Goal: Transaction & Acquisition: Purchase product/service

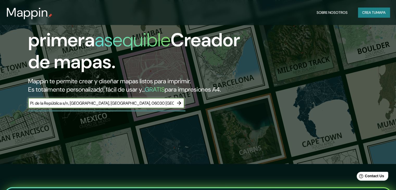
scroll to position [0, 12]
type input "Pl. de la República s/n, [GEOGRAPHIC_DATA], [GEOGRAPHIC_DATA], 06030 [GEOGRAPHI…"
click at [178, 105] on icon "button" at bounding box center [179, 103] width 4 height 4
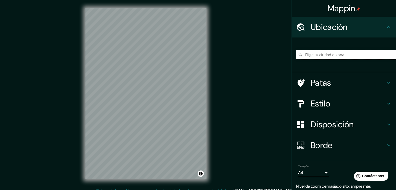
click at [322, 54] on input "Elige tu ciudad o zona" at bounding box center [346, 54] width 100 height 9
paste input "Pl. de la República s/n, [GEOGRAPHIC_DATA], [GEOGRAPHIC_DATA], 06030 [GEOGRAPHI…"
click at [304, 57] on input "[GEOGRAPHIC_DATA], [GEOGRAPHIC_DATA], [GEOGRAPHIC_DATA]" at bounding box center [346, 54] width 100 height 9
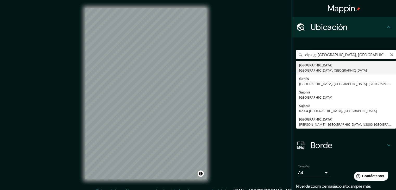
drag, startPoint x: 359, startPoint y: 55, endPoint x: 271, endPoint y: 50, distance: 87.9
click at [271, 50] on div "Mappin Ubicación eipzig, [GEOGRAPHIC_DATA], [GEOGRAPHIC_DATA] [GEOGRAPHIC_DATA]…" at bounding box center [198, 98] width 396 height 196
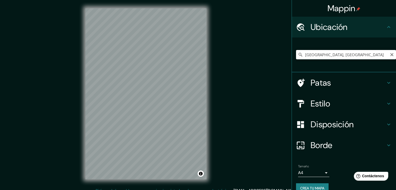
click at [316, 53] on input "[GEOGRAPHIC_DATA], [GEOGRAPHIC_DATA]" at bounding box center [346, 54] width 100 height 9
drag, startPoint x: 348, startPoint y: 57, endPoint x: 284, endPoint y: 57, distance: 63.5
click at [284, 57] on div "Mappin Ubicación [GEOGRAPHIC_DATA], [GEOGRAPHIC_DATA] Patas Estilo Disposición …" at bounding box center [198, 98] width 396 height 196
paste input "Pl. de la República s/n, [GEOGRAPHIC_DATA], [GEOGRAPHIC_DATA], 06030 [GEOGRAPHI…"
type input "[GEOGRAPHIC_DATA], [GEOGRAPHIC_DATA], [GEOGRAPHIC_DATA]"
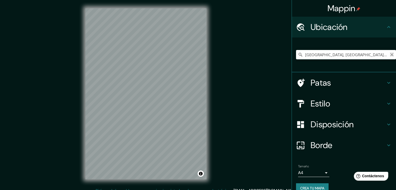
click at [390, 54] on icon "Claro" at bounding box center [392, 55] width 4 height 4
click at [359, 53] on input "[GEOGRAPHIC_DATA], [GEOGRAPHIC_DATA]" at bounding box center [346, 54] width 100 height 9
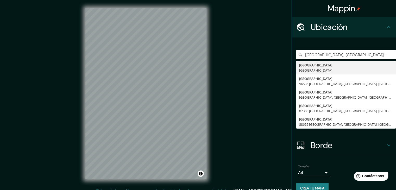
type input "[GEOGRAPHIC_DATA], [GEOGRAPHIC_DATA] tabacalera"
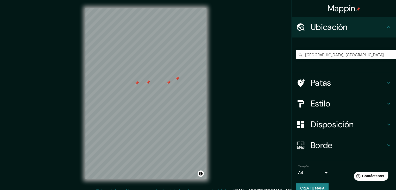
drag, startPoint x: 181, startPoint y: 78, endPoint x: 243, endPoint y: 99, distance: 65.4
click at [233, 101] on div "Mappin Ubicación [GEOGRAPHIC_DATA], [GEOGRAPHIC_DATA] tabacalera [GEOGRAPHIC_DA…" at bounding box center [198, 98] width 396 height 196
drag, startPoint x: 208, startPoint y: 117, endPoint x: 240, endPoint y: 118, distance: 31.8
click at [241, 117] on div "Mappin Ubicación [GEOGRAPHIC_DATA], [GEOGRAPHIC_DATA] tabacalera [GEOGRAPHIC_DA…" at bounding box center [198, 98] width 396 height 196
drag, startPoint x: 156, startPoint y: 76, endPoint x: 107, endPoint y: 68, distance: 49.0
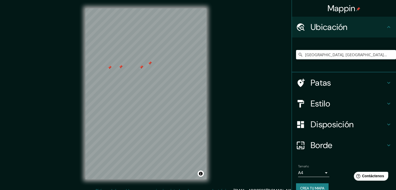
click at [108, 67] on div at bounding box center [110, 68] width 4 height 4
click at [137, 95] on div "© Mapbox © OpenStreetMap Improve this map" at bounding box center [146, 94] width 138 height 188
drag, startPoint x: 131, startPoint y: 80, endPoint x: 136, endPoint y: 85, distance: 6.7
click at [136, 85] on div at bounding box center [136, 84] width 4 height 4
click at [136, 84] on div at bounding box center [137, 84] width 4 height 4
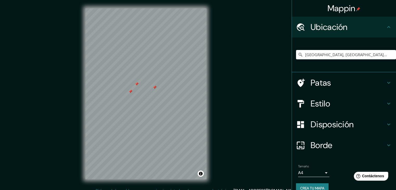
click at [153, 88] on div at bounding box center [155, 87] width 4 height 4
click at [136, 84] on div at bounding box center [137, 84] width 4 height 4
click at [130, 91] on div at bounding box center [130, 92] width 4 height 4
click at [315, 82] on font "Patas" at bounding box center [321, 82] width 21 height 11
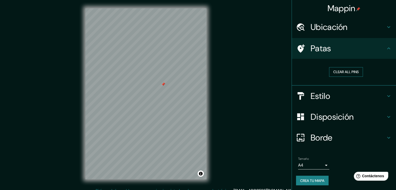
click at [350, 71] on button "Clear all pins" at bounding box center [346, 72] width 34 height 10
click at [332, 68] on button "Clear all pins" at bounding box center [346, 72] width 34 height 10
click at [334, 70] on button "Clear all pins" at bounding box center [346, 72] width 34 height 10
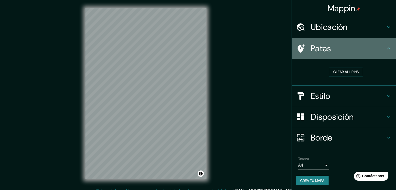
click at [371, 51] on h4 "Patas" at bounding box center [348, 48] width 75 height 10
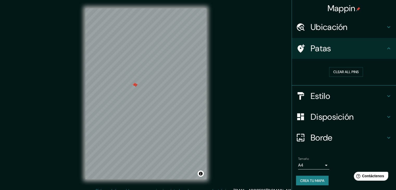
click at [136, 86] on div at bounding box center [134, 85] width 4 height 4
click at [136, 86] on div at bounding box center [136, 85] width 4 height 4
click at [335, 92] on h4 "Estilo" at bounding box center [348, 96] width 75 height 10
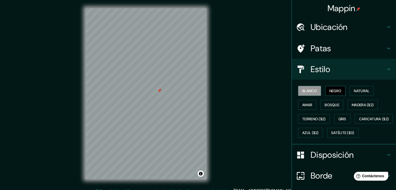
click at [331, 92] on font "Negro" at bounding box center [335, 91] width 12 height 5
click at [313, 92] on font "Blanco" at bounding box center [309, 91] width 15 height 5
click at [360, 93] on font "Natural" at bounding box center [362, 90] width 16 height 7
click at [358, 98] on div "Blanco Negro Natural Amar Bosque Madera ($2) Terreno ($2) Gris Caricatura ($2) …" at bounding box center [346, 112] width 100 height 56
click at [315, 105] on div "Blanco Negro Natural Amar Bosque Madera ($2) Terreno ($2) Gris Caricatura ($2) …" at bounding box center [346, 112] width 100 height 56
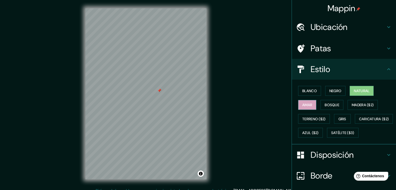
click at [311, 105] on button "Amar" at bounding box center [307, 105] width 18 height 10
click at [325, 104] on font "Bosque" at bounding box center [332, 105] width 15 height 5
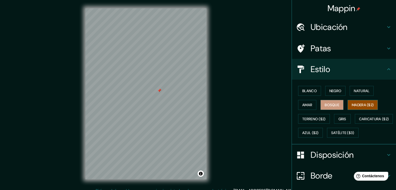
click at [362, 103] on font "Madera ($2)" at bounding box center [363, 105] width 22 height 5
click at [308, 117] on font "Terreno ($2)" at bounding box center [313, 119] width 23 height 5
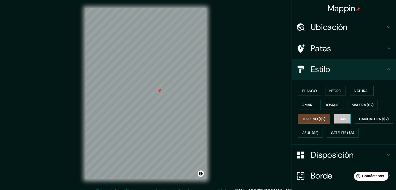
click at [340, 119] on font "Gris" at bounding box center [342, 119] width 8 height 5
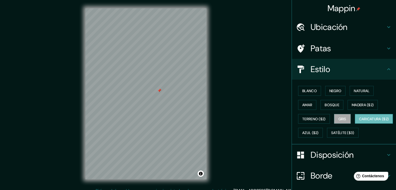
click at [359, 121] on font "Caricatura ($2)" at bounding box center [374, 119] width 30 height 5
click at [319, 131] on font "Azul ($2)" at bounding box center [310, 133] width 16 height 5
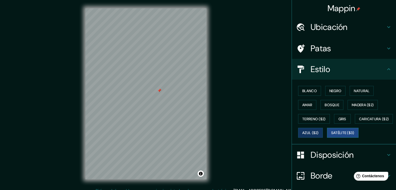
click at [327, 138] on button "Satélite ($3)" at bounding box center [343, 133] width 32 height 10
click at [313, 91] on font "Blanco" at bounding box center [309, 91] width 15 height 5
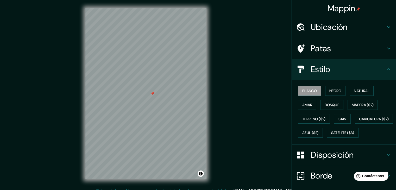
click at [371, 70] on h4 "Estilo" at bounding box center [348, 69] width 75 height 10
click at [386, 68] on icon at bounding box center [389, 69] width 6 height 6
click at [390, 66] on div "Estilo" at bounding box center [344, 69] width 104 height 21
click at [387, 68] on icon at bounding box center [389, 69] width 6 height 6
click at [312, 71] on font "Estilo" at bounding box center [321, 69] width 20 height 11
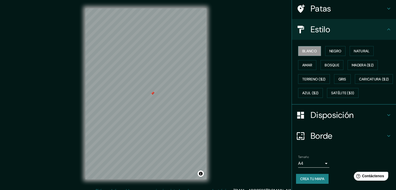
click at [328, 110] on font "Disposición" at bounding box center [332, 115] width 43 height 11
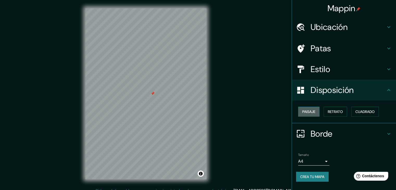
click at [314, 114] on font "Paisaje" at bounding box center [308, 111] width 13 height 5
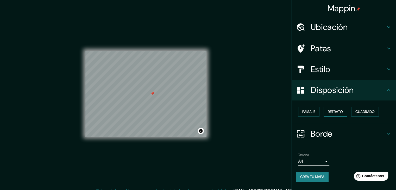
click at [334, 112] on font "Retrato" at bounding box center [335, 111] width 15 height 5
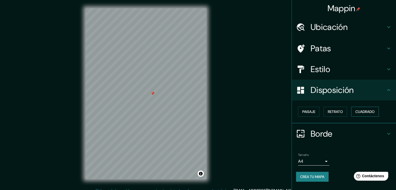
click at [366, 111] on font "Cuadrado" at bounding box center [364, 111] width 19 height 5
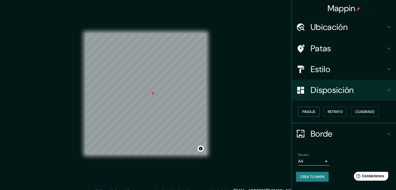
click at [313, 113] on font "Paisaje" at bounding box center [308, 111] width 13 height 5
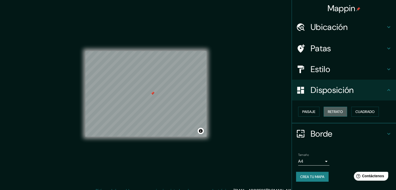
click at [335, 112] on font "Retrato" at bounding box center [335, 111] width 15 height 5
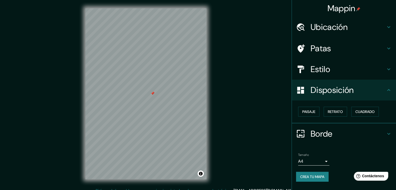
click at [322, 159] on body "Mappin Ubicación [GEOGRAPHIC_DATA], [GEOGRAPHIC_DATA] tabacalera [GEOGRAPHIC_DA…" at bounding box center [198, 95] width 396 height 190
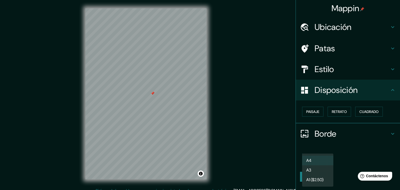
click at [323, 158] on li "A4" at bounding box center [317, 161] width 31 height 10
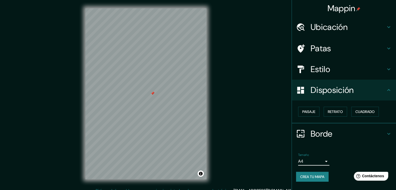
click at [390, 131] on icon at bounding box center [389, 134] width 6 height 6
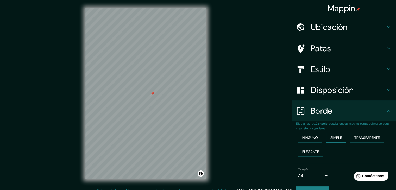
drag, startPoint x: 330, startPoint y: 139, endPoint x: 334, endPoint y: 138, distance: 4.3
click at [330, 139] on font "Simple" at bounding box center [335, 137] width 11 height 5
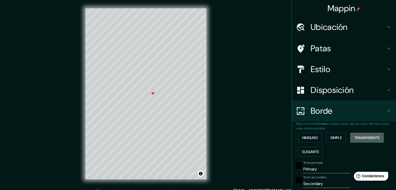
click at [363, 133] on button "Transparente" at bounding box center [367, 138] width 34 height 10
click at [306, 152] on font "Elegante" at bounding box center [310, 151] width 17 height 5
click at [308, 137] on font "Ninguno" at bounding box center [310, 137] width 16 height 5
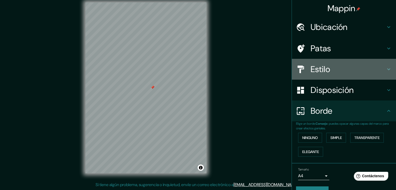
click at [323, 65] on font "Estilo" at bounding box center [321, 69] width 20 height 11
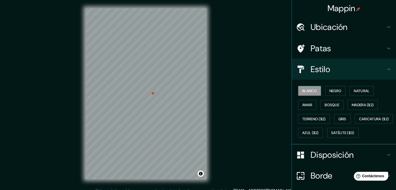
click at [312, 89] on font "Blanco" at bounding box center [309, 91] width 15 height 5
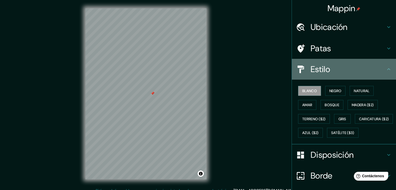
drag, startPoint x: 312, startPoint y: 89, endPoint x: 338, endPoint y: 65, distance: 35.6
click at [338, 65] on h4 "Estilo" at bounding box center [348, 69] width 75 height 10
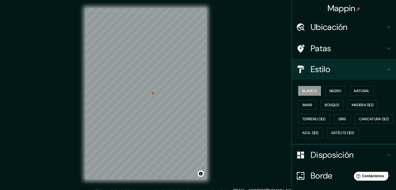
click at [337, 53] on h4 "Patas" at bounding box center [348, 48] width 75 height 10
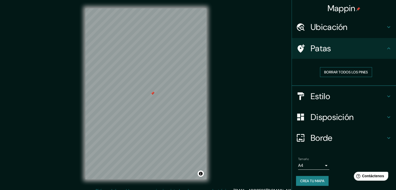
click at [343, 69] on font "Borrar todos los pines" at bounding box center [346, 72] width 44 height 7
click at [349, 30] on h4 "Ubicación" at bounding box center [348, 27] width 75 height 10
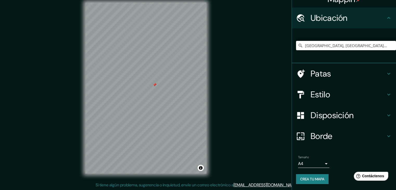
scroll to position [6, 0]
click at [328, 114] on font "Disposición" at bounding box center [332, 115] width 43 height 11
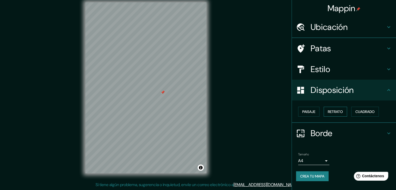
scroll to position [0, 0]
click at [329, 111] on font "Retrato" at bounding box center [335, 111] width 15 height 5
click at [309, 111] on font "Paisaje" at bounding box center [308, 111] width 13 height 5
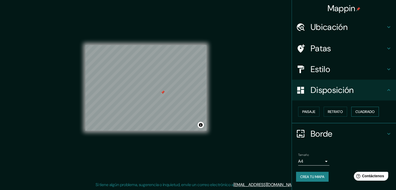
click at [357, 109] on button "Cuadrado" at bounding box center [365, 112] width 28 height 10
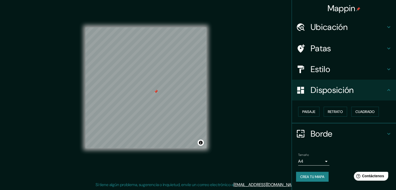
click at [324, 176] on font "Crea tu mapa" at bounding box center [312, 176] width 24 height 5
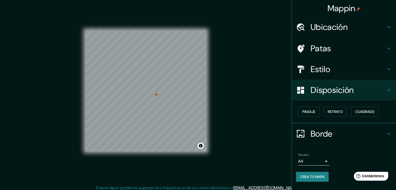
scroll to position [6, 0]
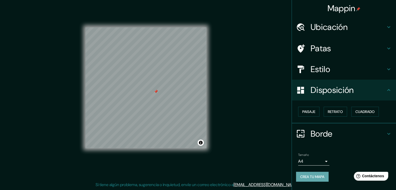
click at [315, 177] on font "Crea tu mapa" at bounding box center [312, 176] width 24 height 5
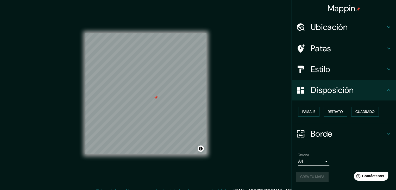
scroll to position [0, 0]
